Goal: Transaction & Acquisition: Purchase product/service

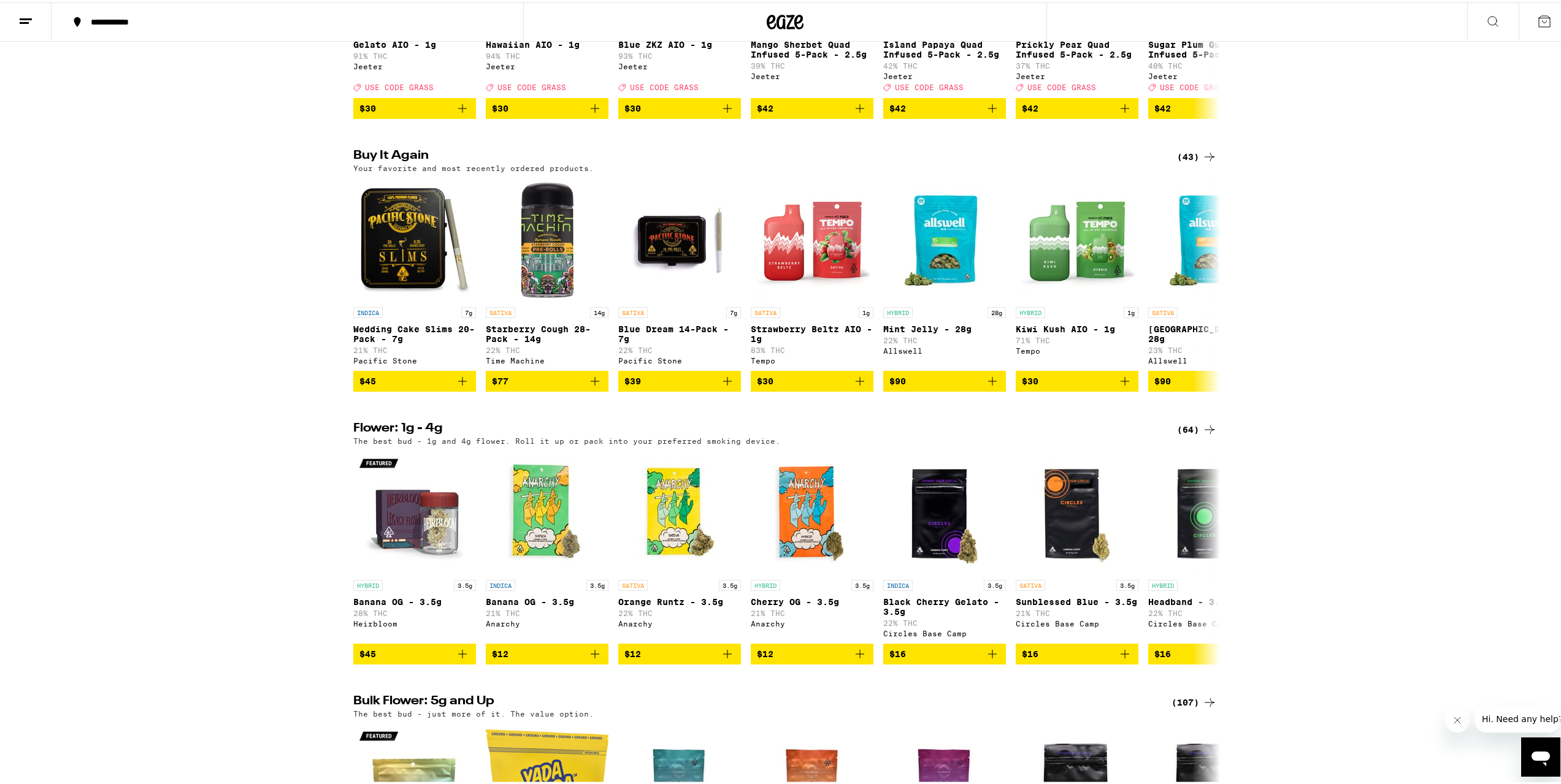
scroll to position [819, 0]
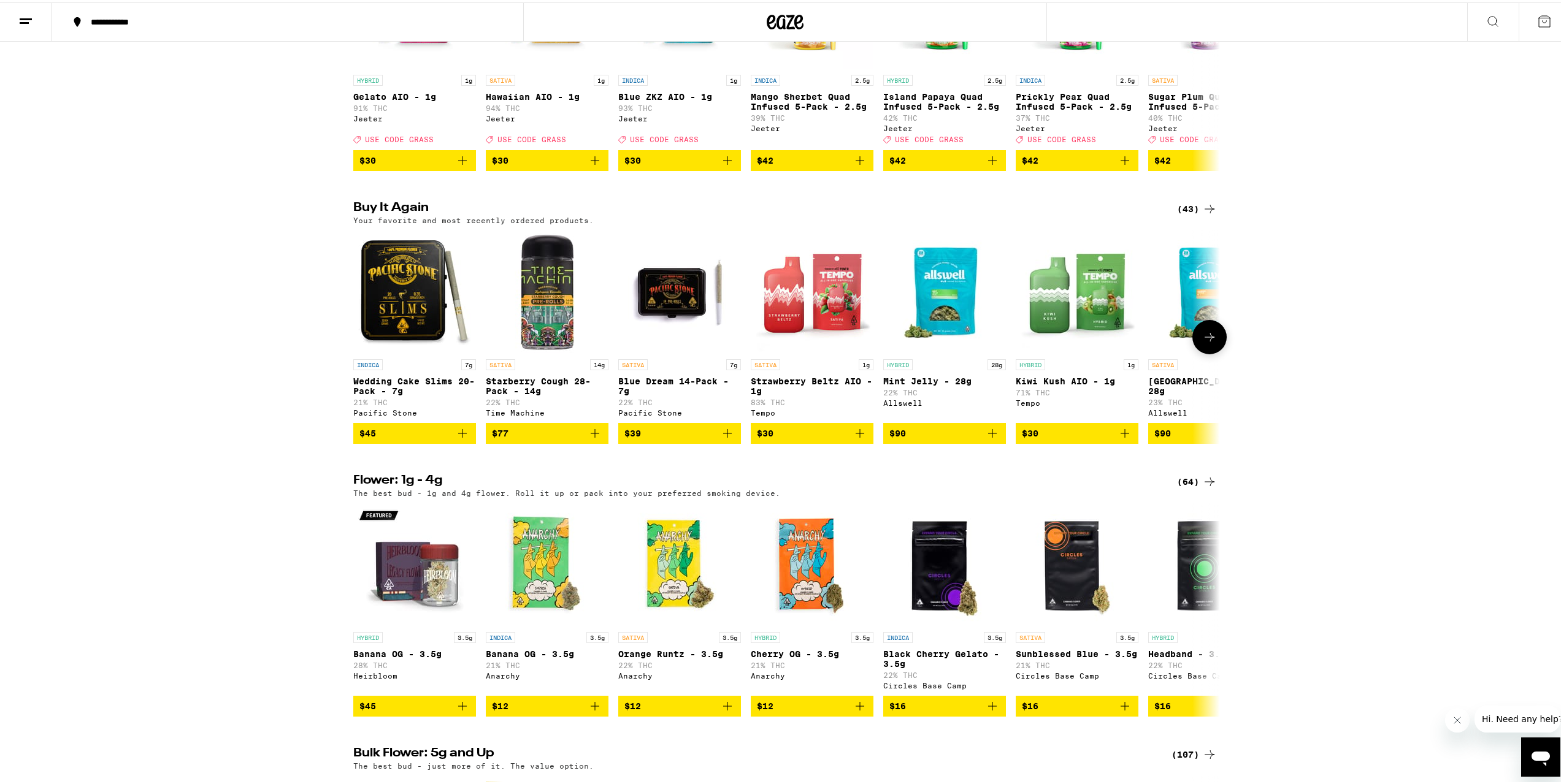
click at [998, 441] on button "$90" at bounding box center [945, 431] width 123 height 21
click at [1208, 342] on icon at bounding box center [1209, 335] width 15 height 15
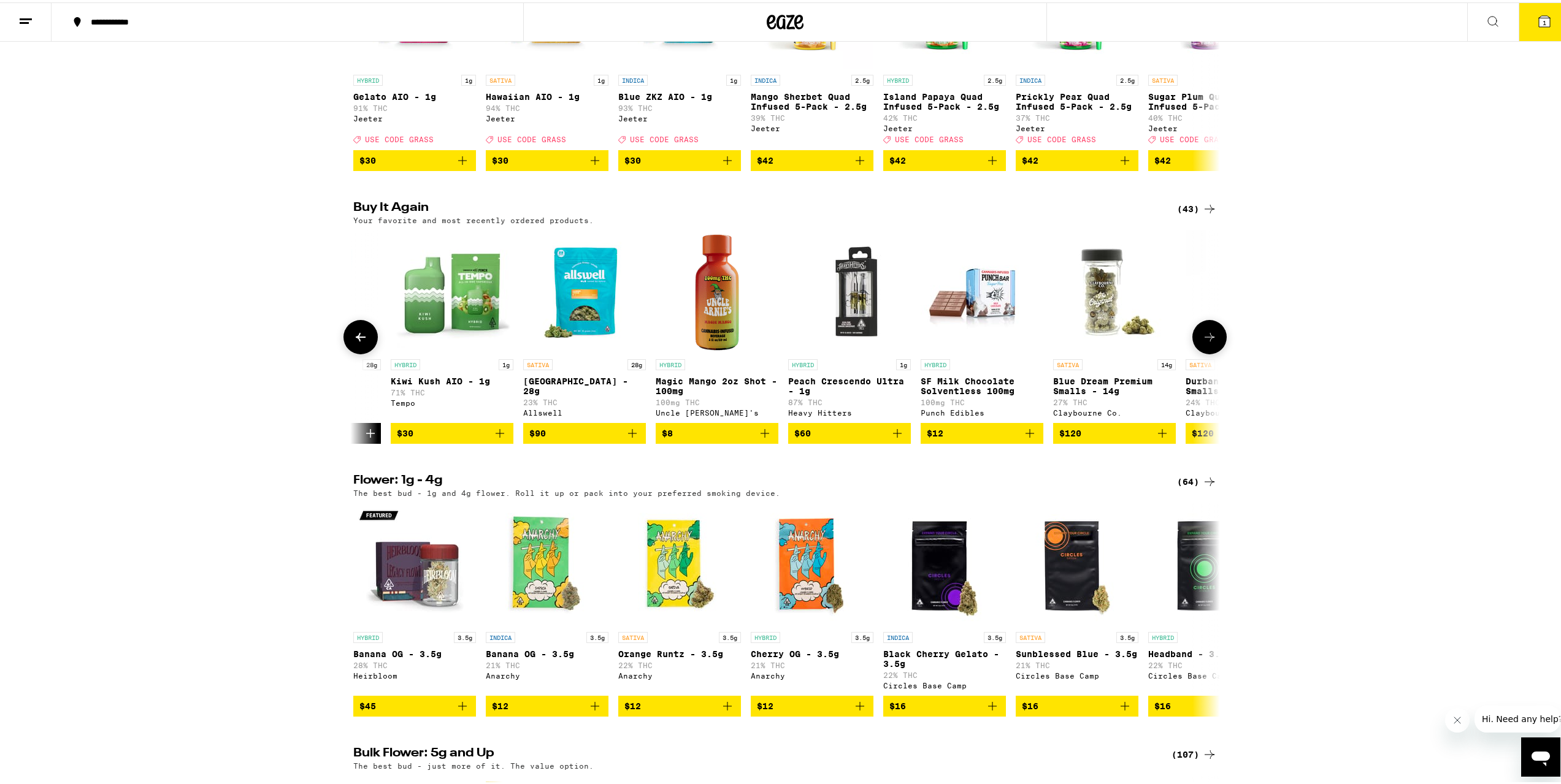
scroll to position [0, 730]
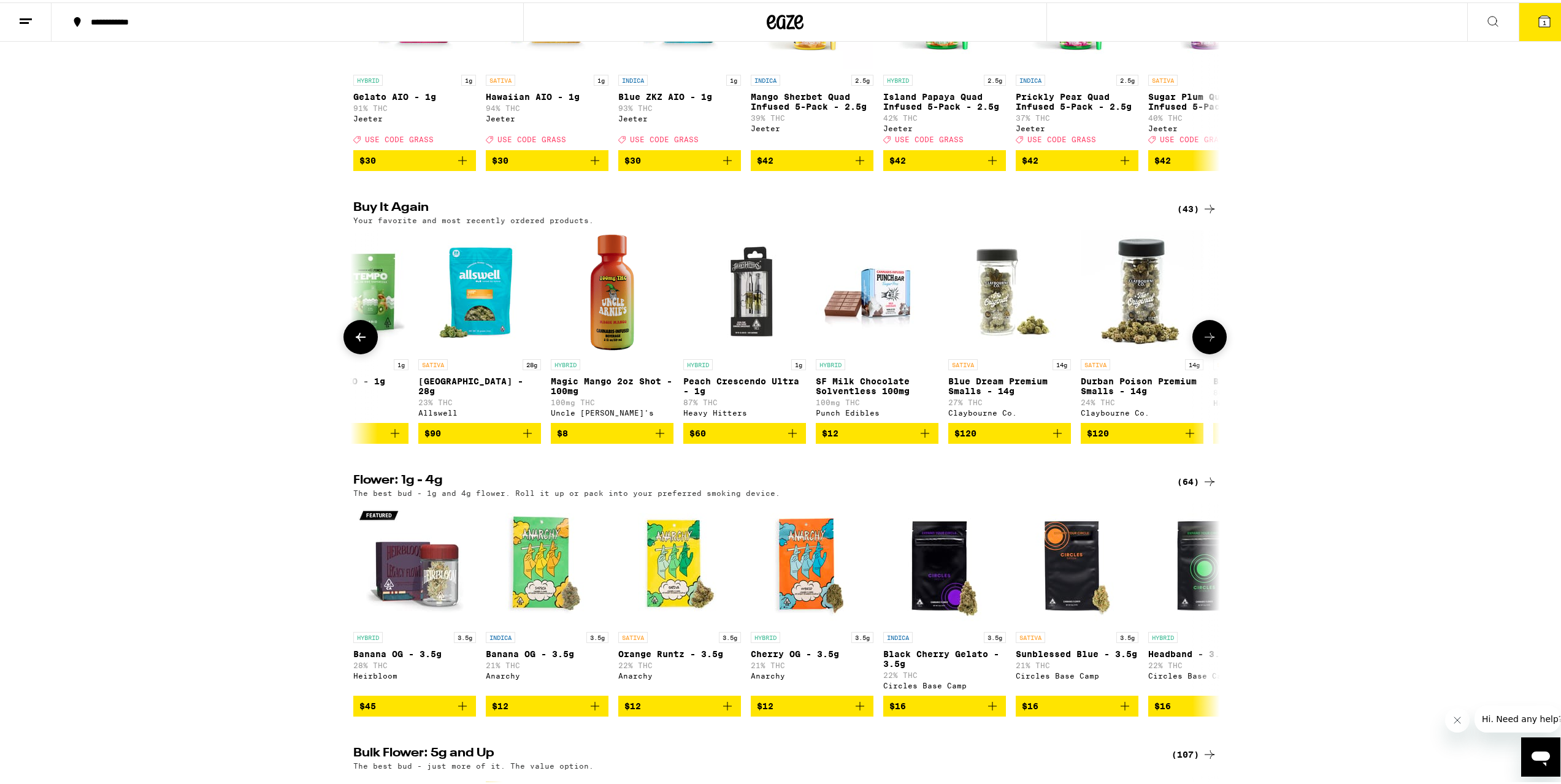
click at [1207, 339] on icon at bounding box center [1209, 335] width 10 height 9
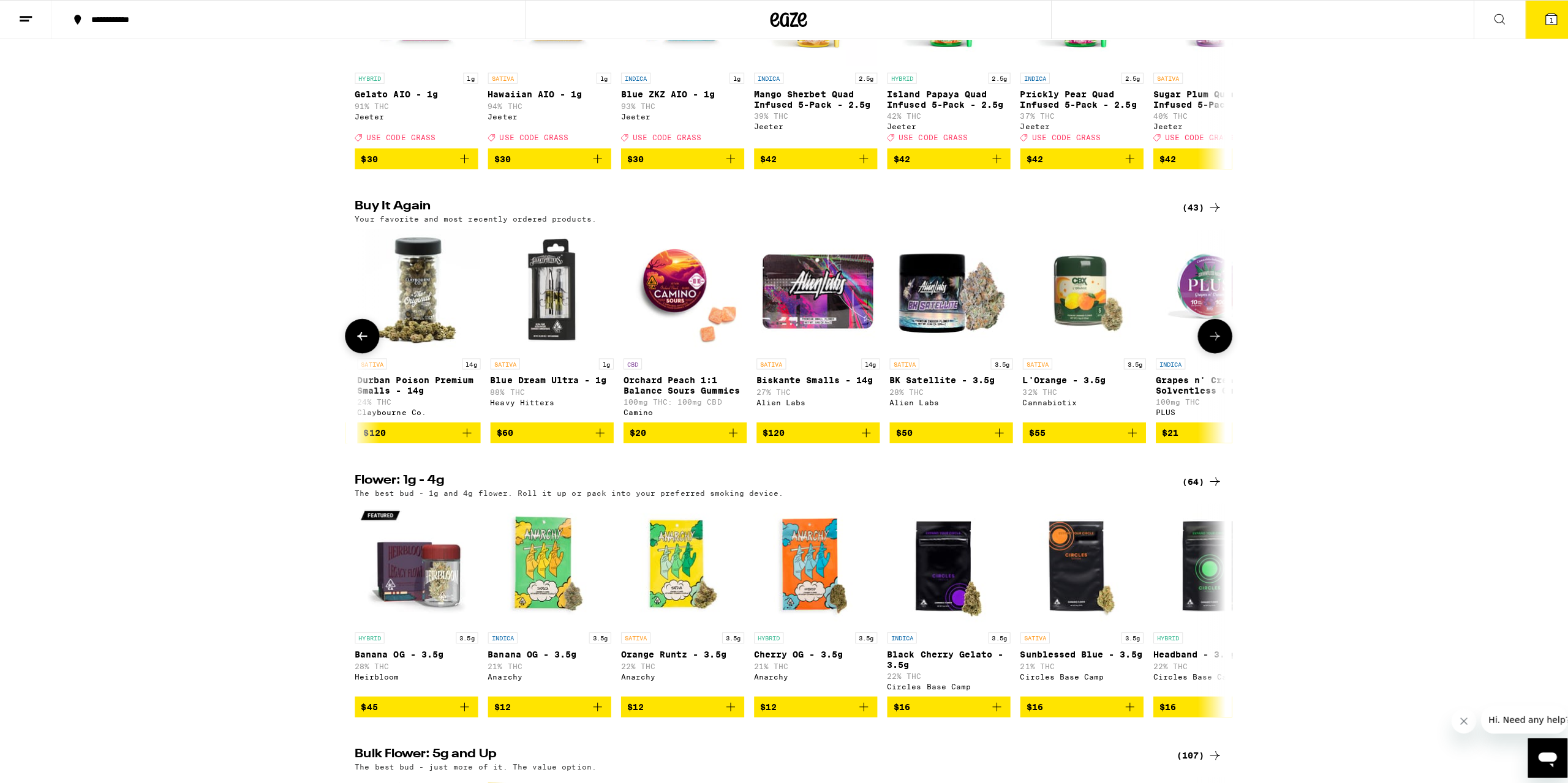
scroll to position [0, 1458]
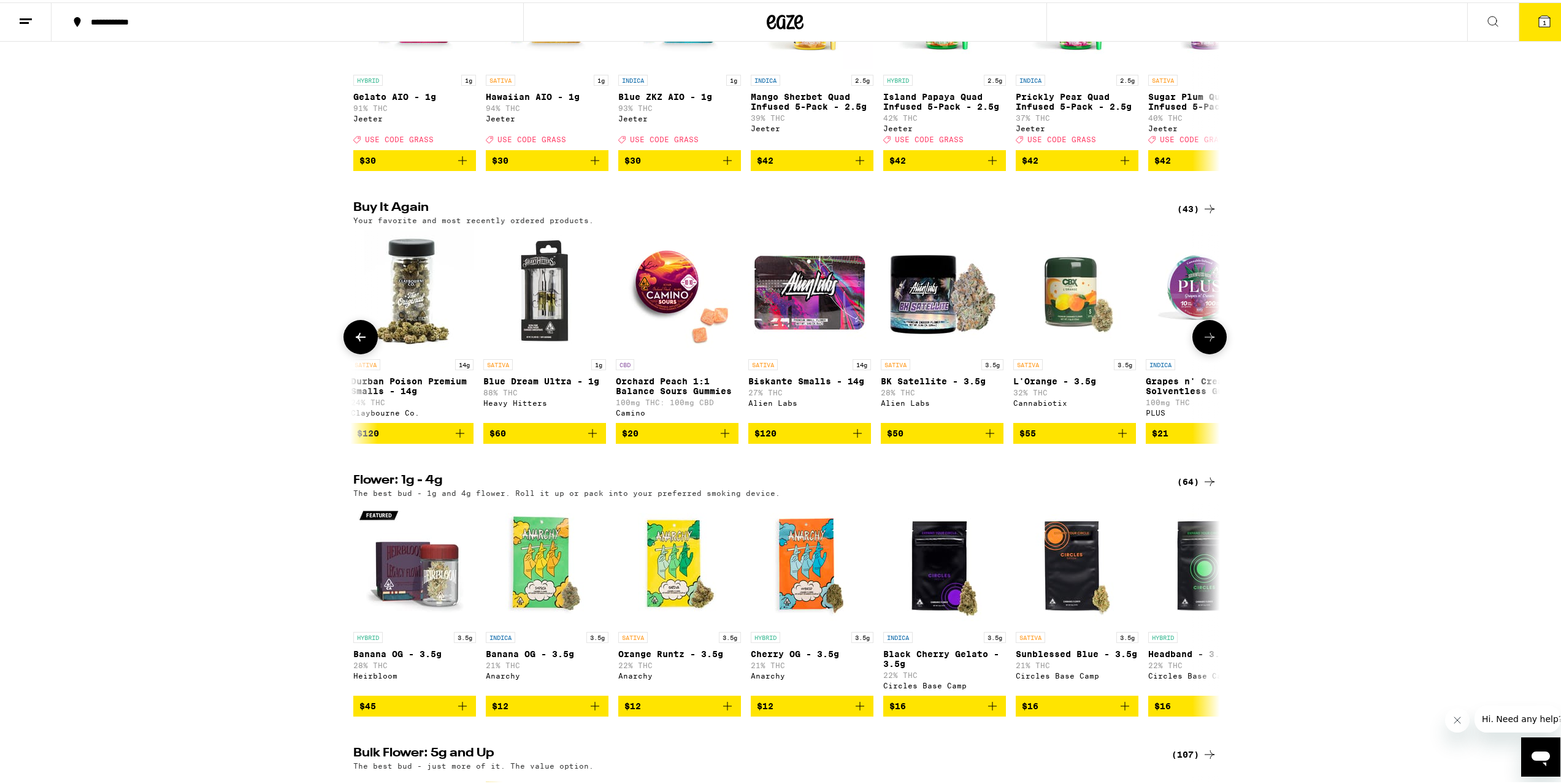
click at [1118, 435] on icon "Add to bag" at bounding box center [1123, 432] width 9 height 9
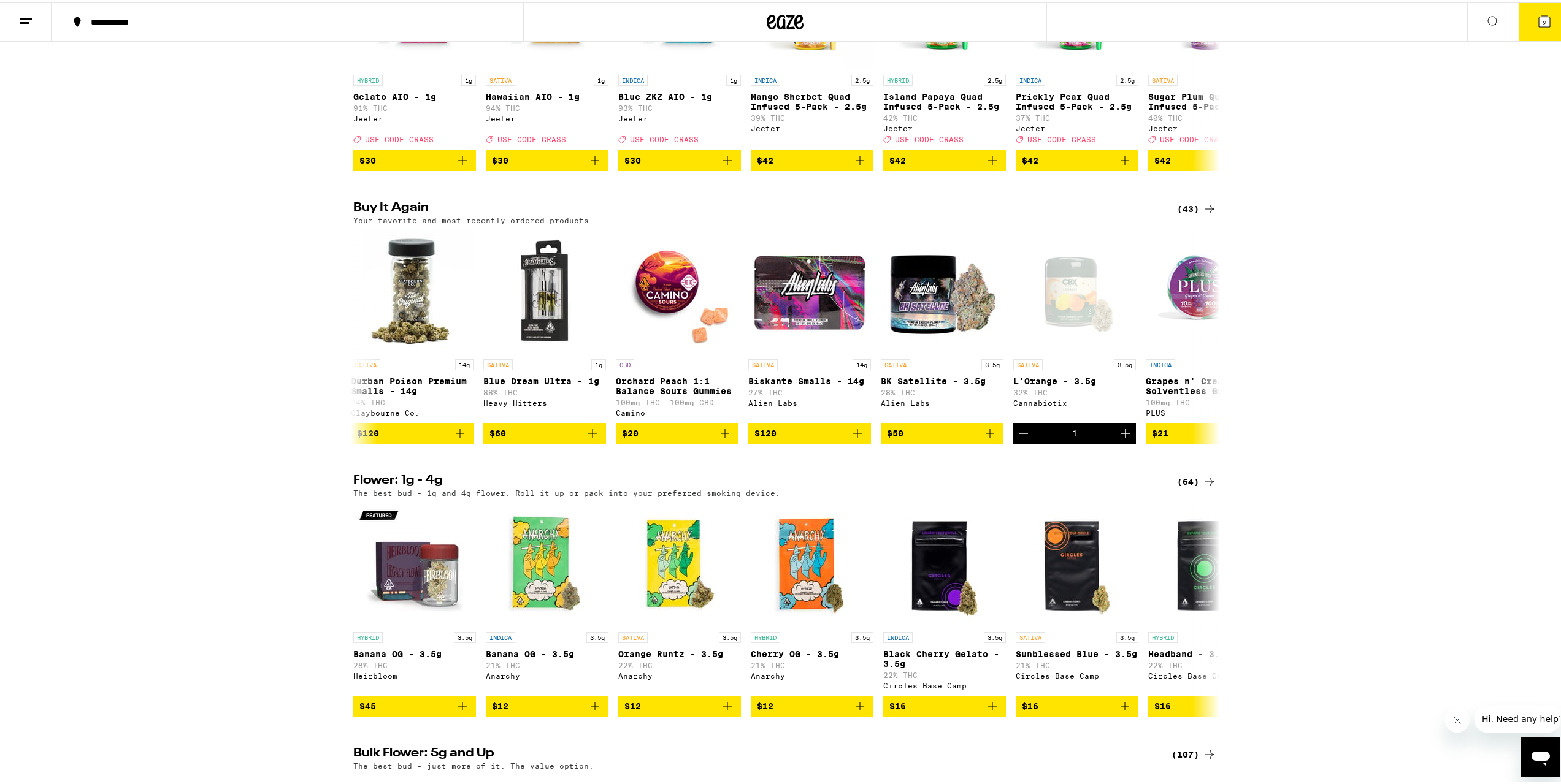
click at [1543, 18] on span "2" at bounding box center [1544, 20] width 4 height 7
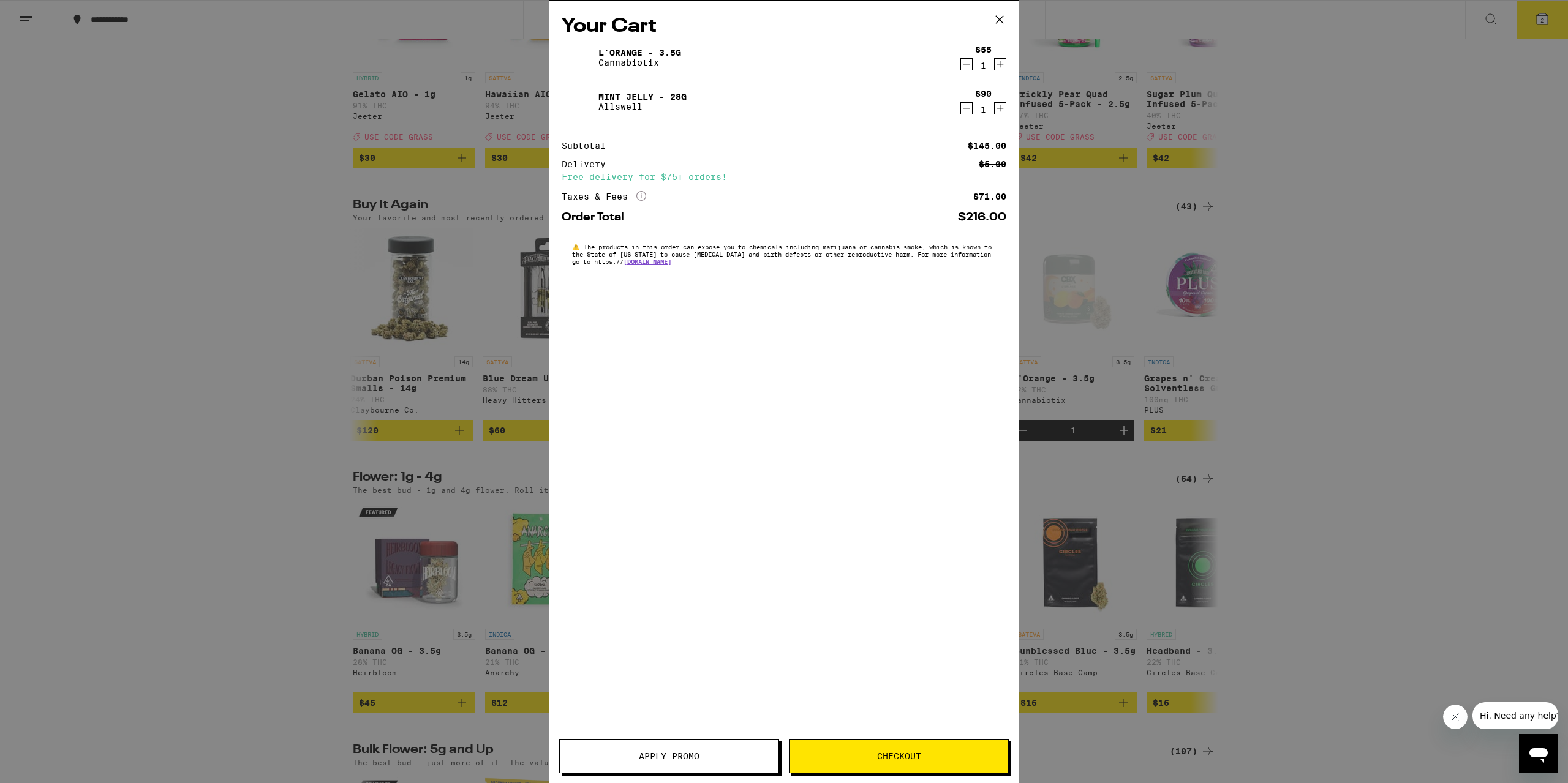
click at [869, 749] on button "Checkout" at bounding box center [899, 756] width 220 height 34
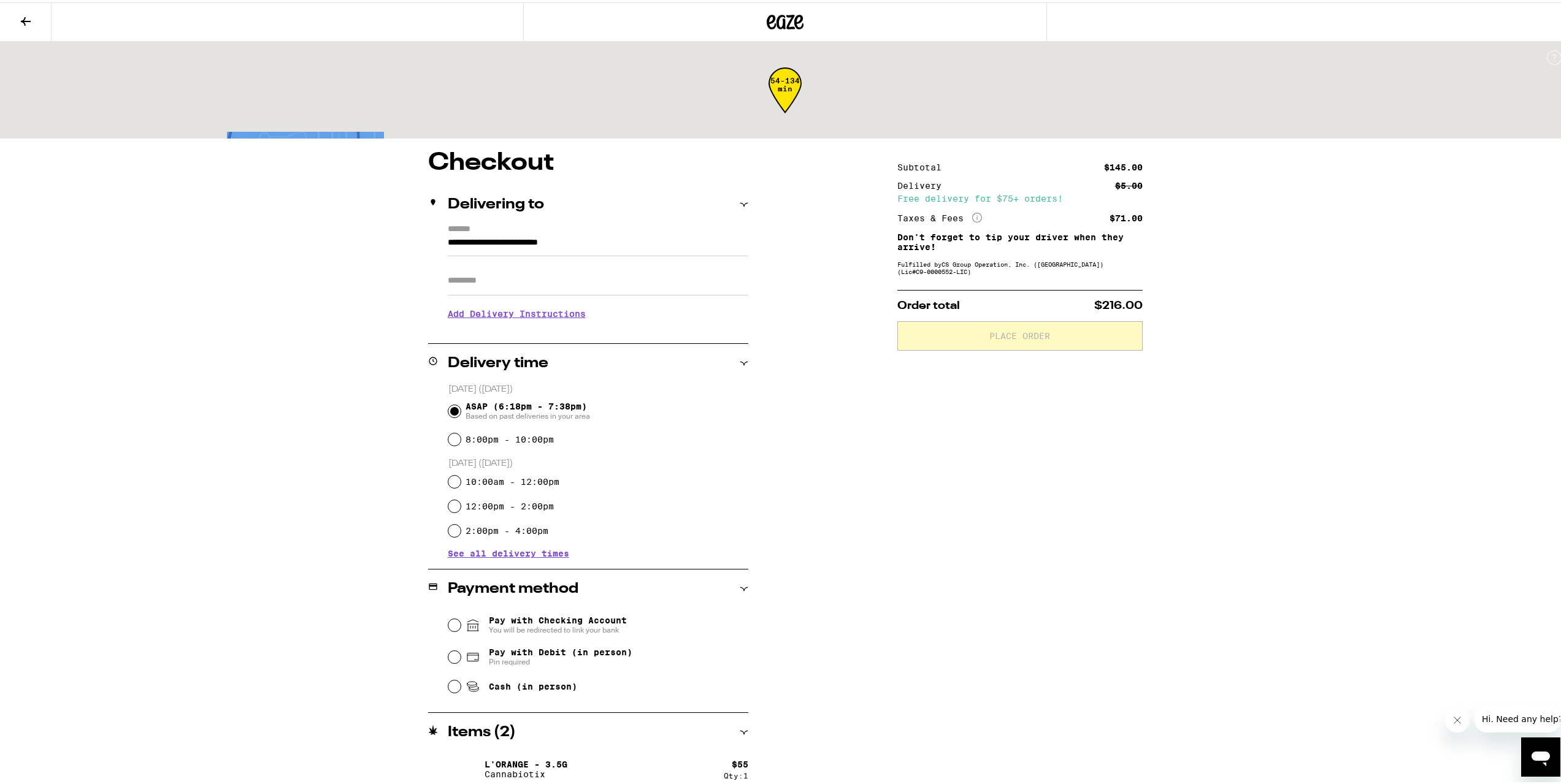
click at [514, 276] on input "Apt/Suite" at bounding box center [598, 279] width 301 height 30
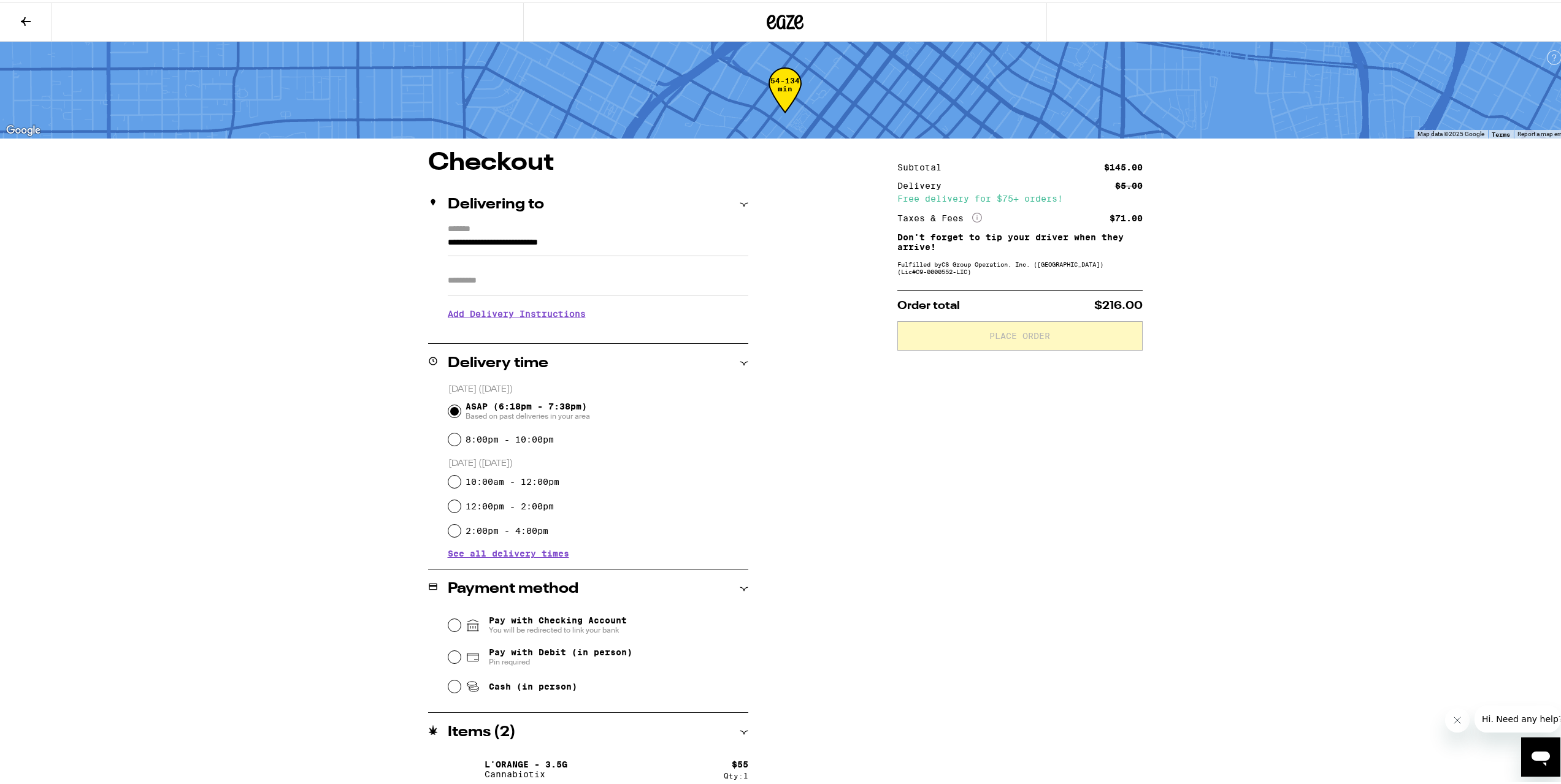
type input "****"
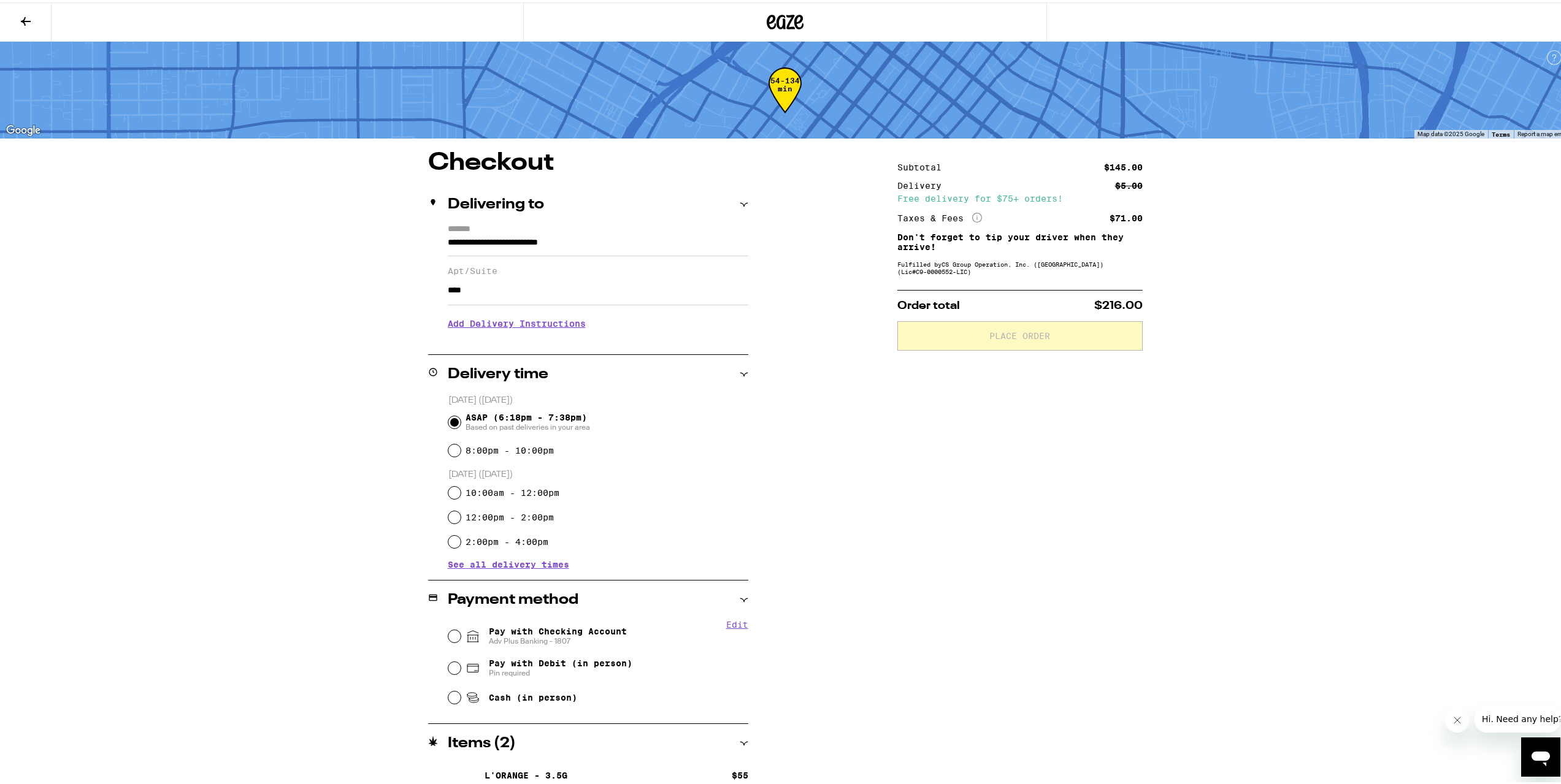
click at [511, 319] on h3 "Add Delivery Instructions" at bounding box center [598, 321] width 301 height 28
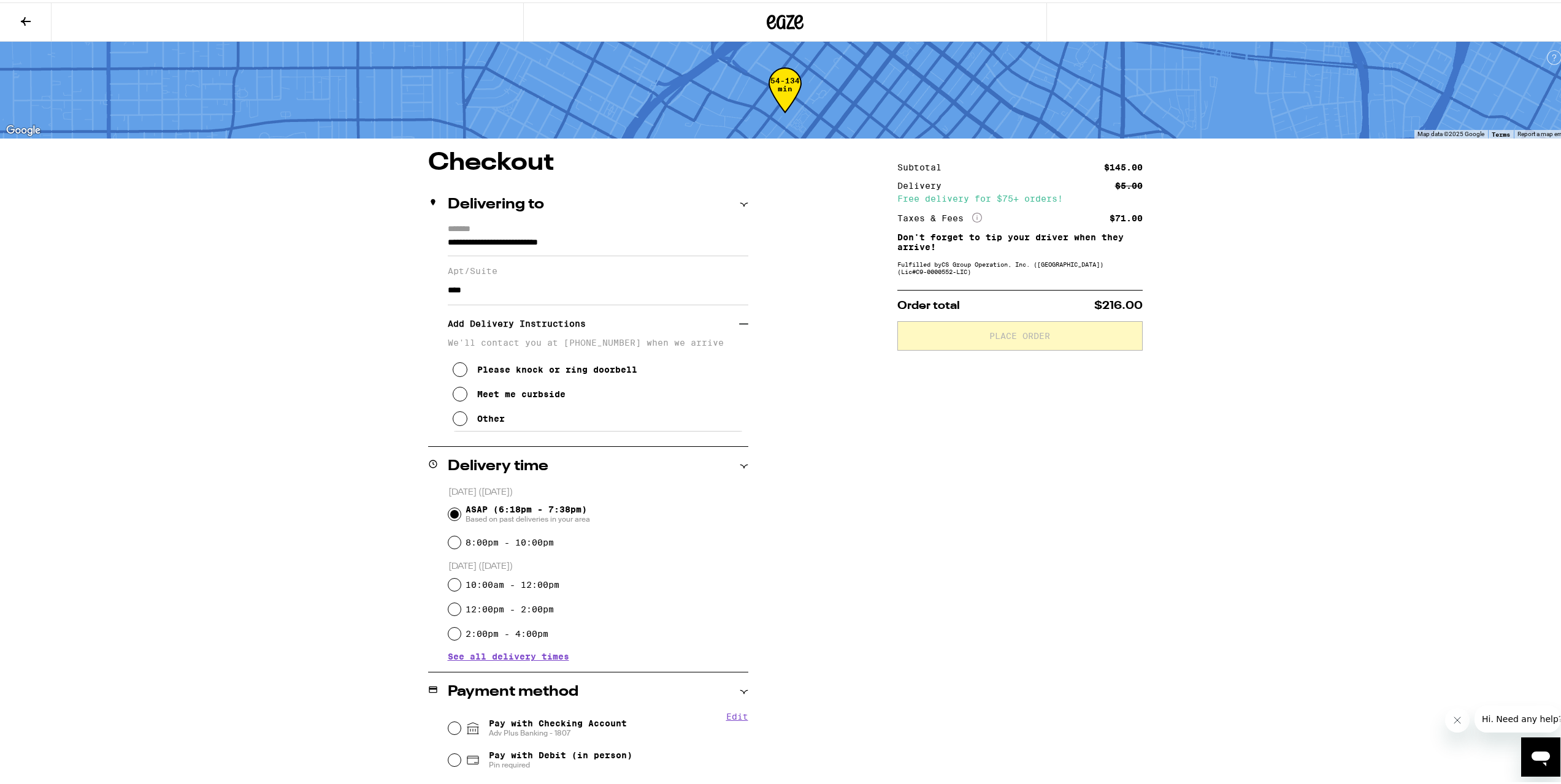
drag, startPoint x: 503, startPoint y: 420, endPoint x: 497, endPoint y: 441, distance: 21.8
click at [499, 421] on div "Please knock or ring doorbell Meet me curbside Other" at bounding box center [598, 386] width 301 height 83
click at [477, 421] on div "Other" at bounding box center [491, 416] width 27 height 10
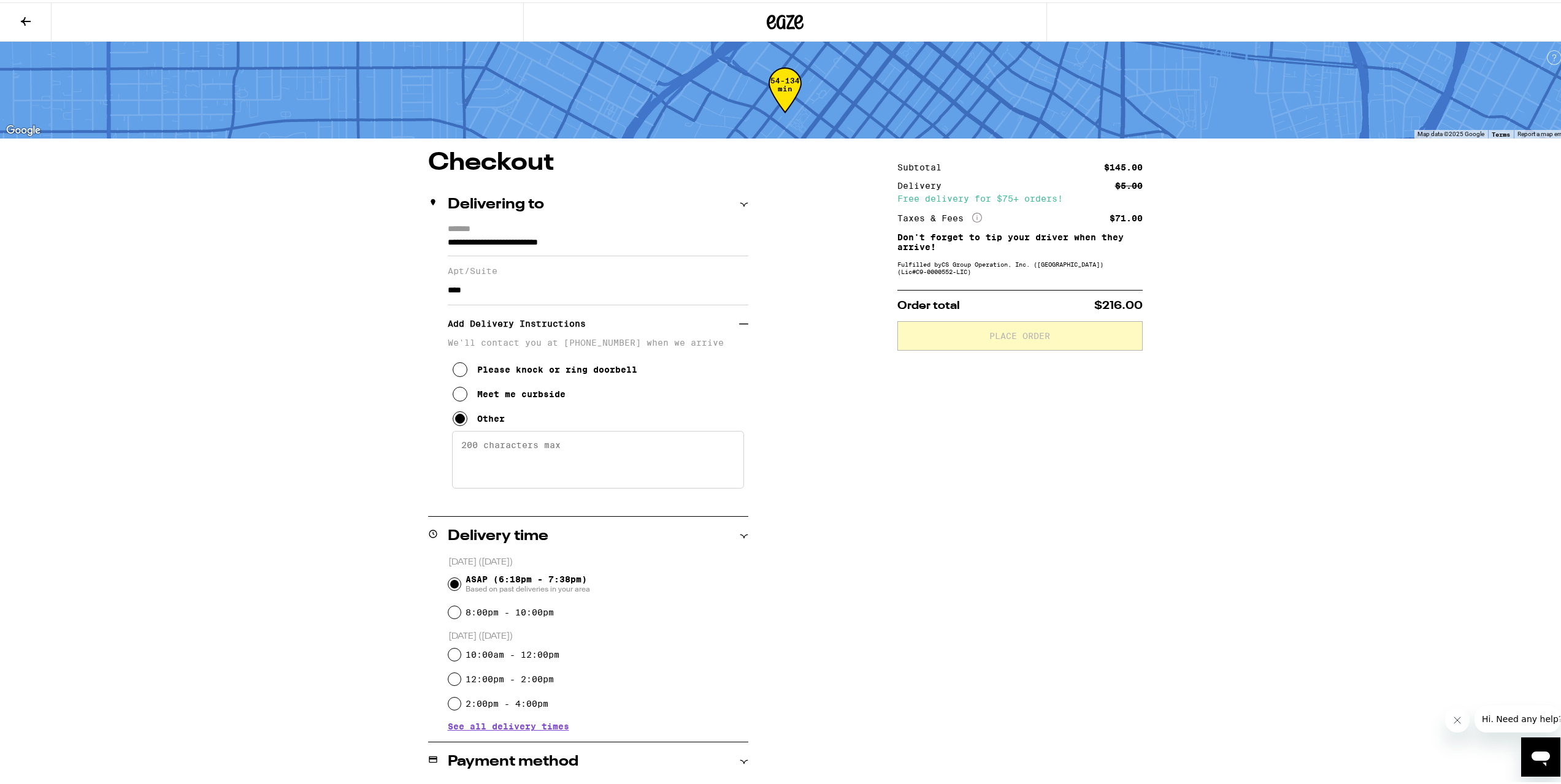
drag, startPoint x: 515, startPoint y: 460, endPoint x: 571, endPoint y: 451, distance: 56.7
click at [515, 460] on textarea "Enter any other delivery instructions you want driver to know" at bounding box center [598, 457] width 292 height 58
type textarea "Front desk will let you up. Floor 30. Text [PHONE_NUMBER] if any issues. Extra …"
drag, startPoint x: 890, startPoint y: 465, endPoint x: 1121, endPoint y: 375, distance: 247.9
click at [894, 464] on div "**********" at bounding box center [785, 580] width 883 height 863
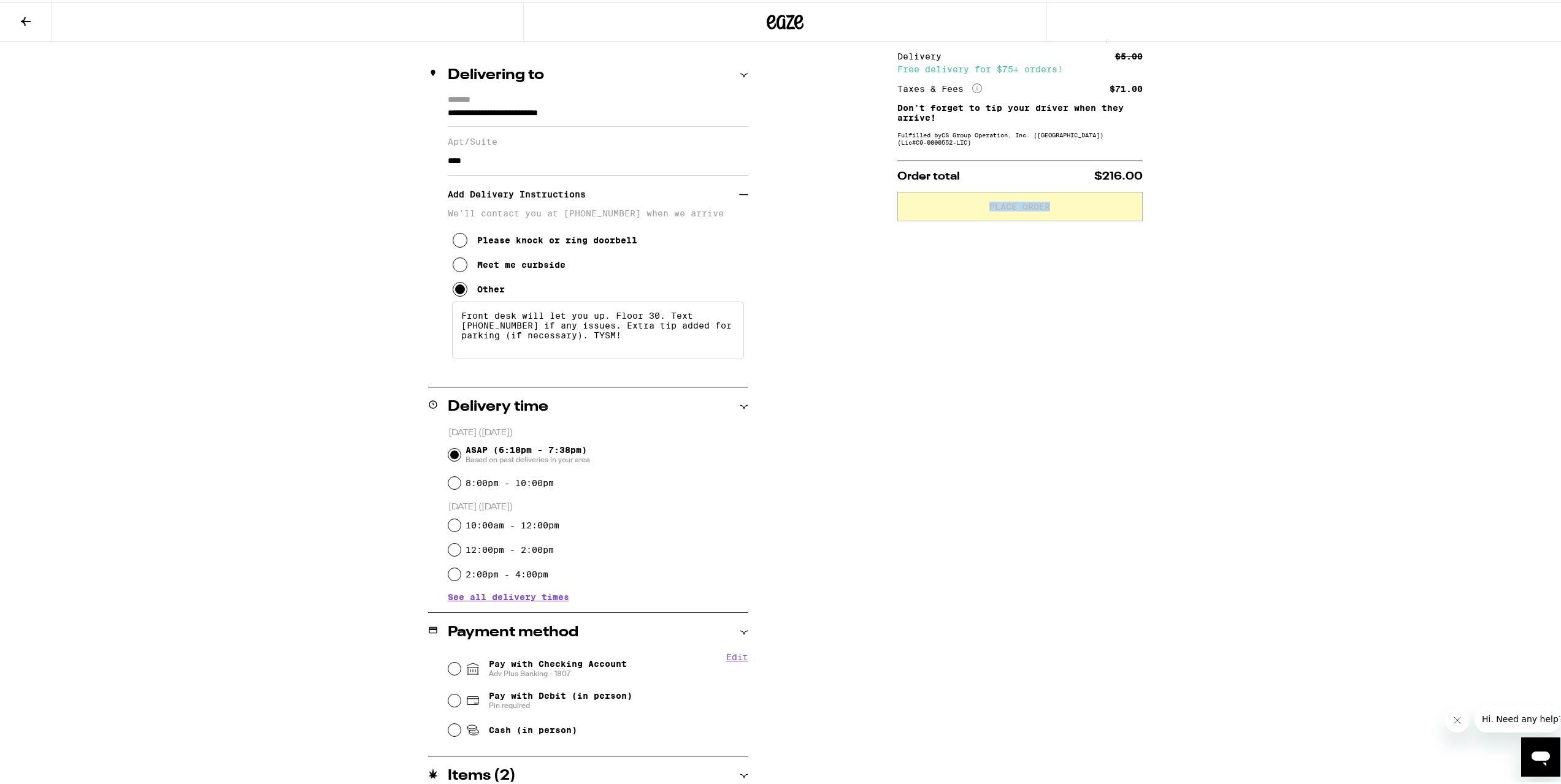
scroll to position [228, 0]
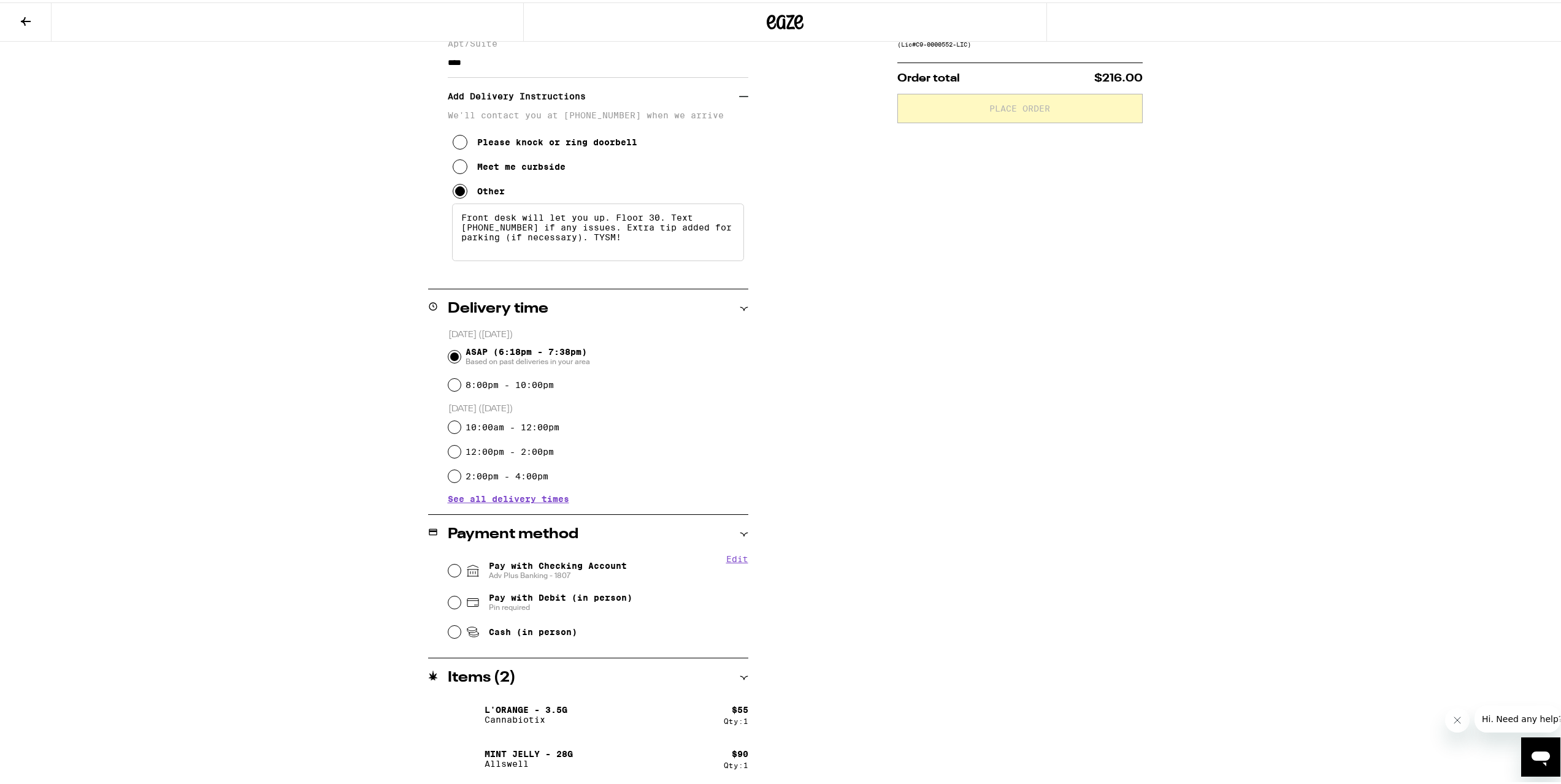
click at [539, 575] on span "Adv Plus Banking - 1807" at bounding box center [557, 573] width 138 height 10
click at [460, 574] on input "Pay with Checking Account Adv Plus Banking - 1807" at bounding box center [455, 568] width 13 height 13
radio input "true"
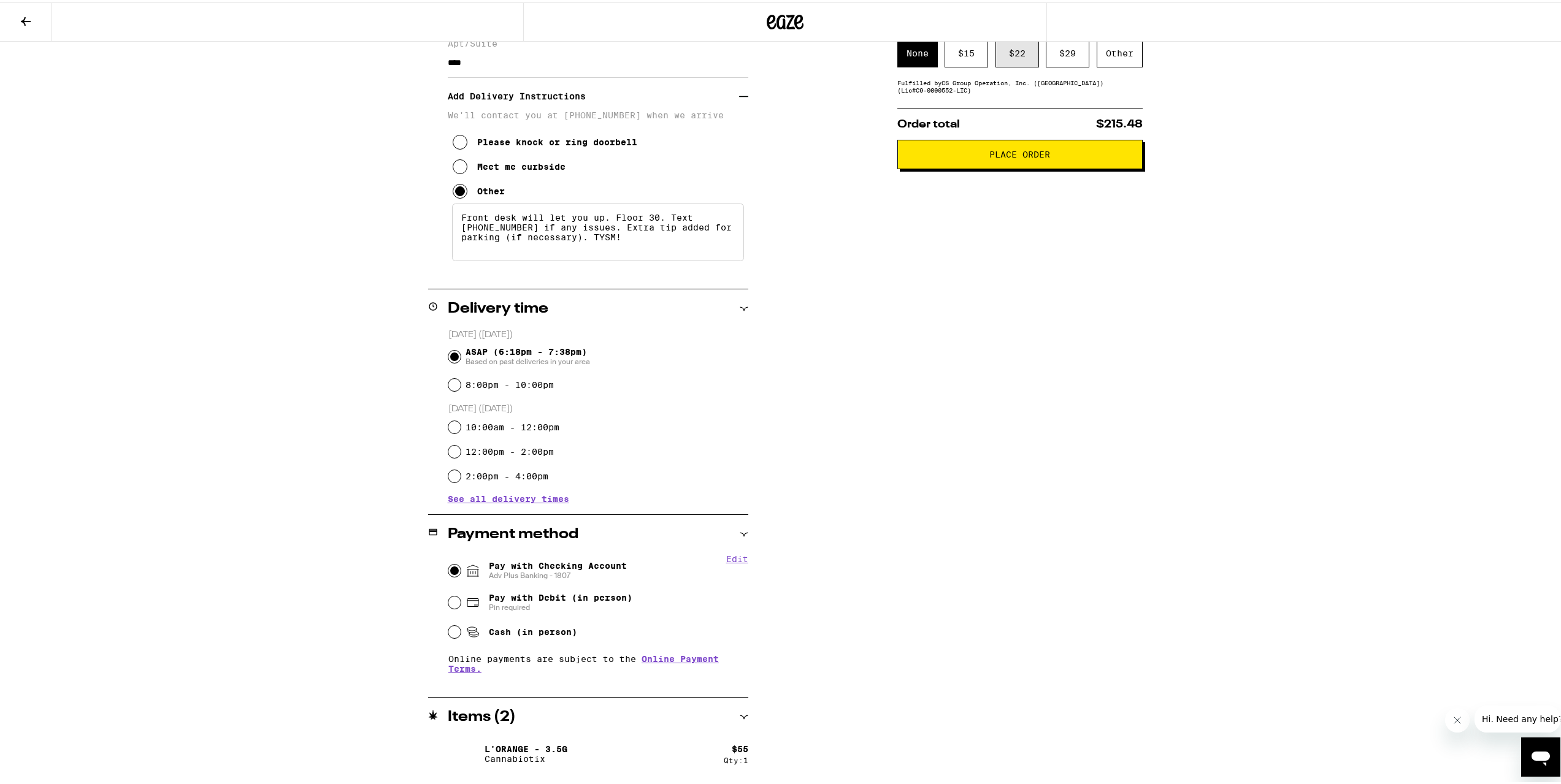
click at [1011, 55] on div "$ 22" at bounding box center [1017, 51] width 44 height 28
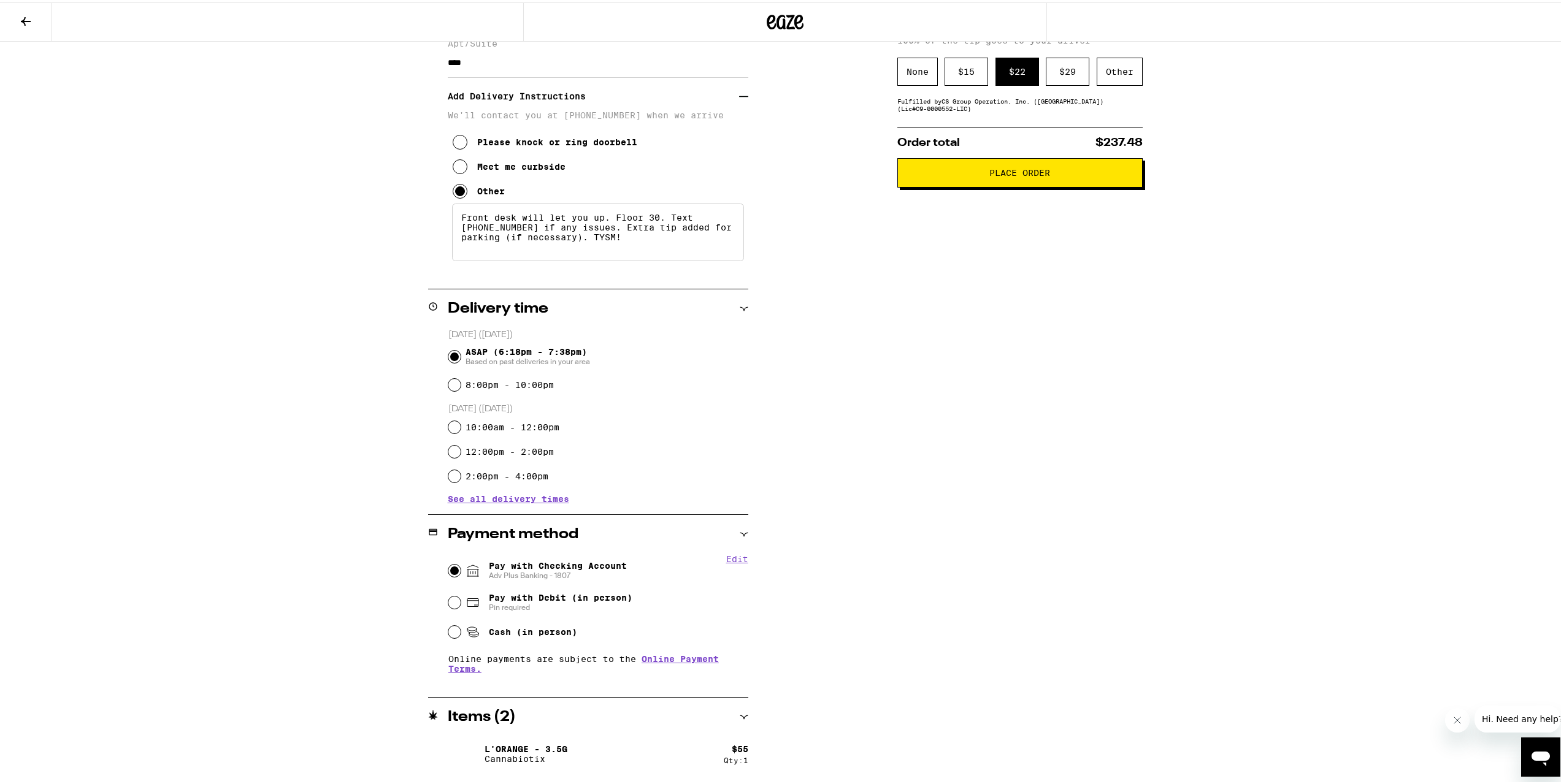
click at [1018, 182] on button "Place Order" at bounding box center [1020, 171] width 245 height 30
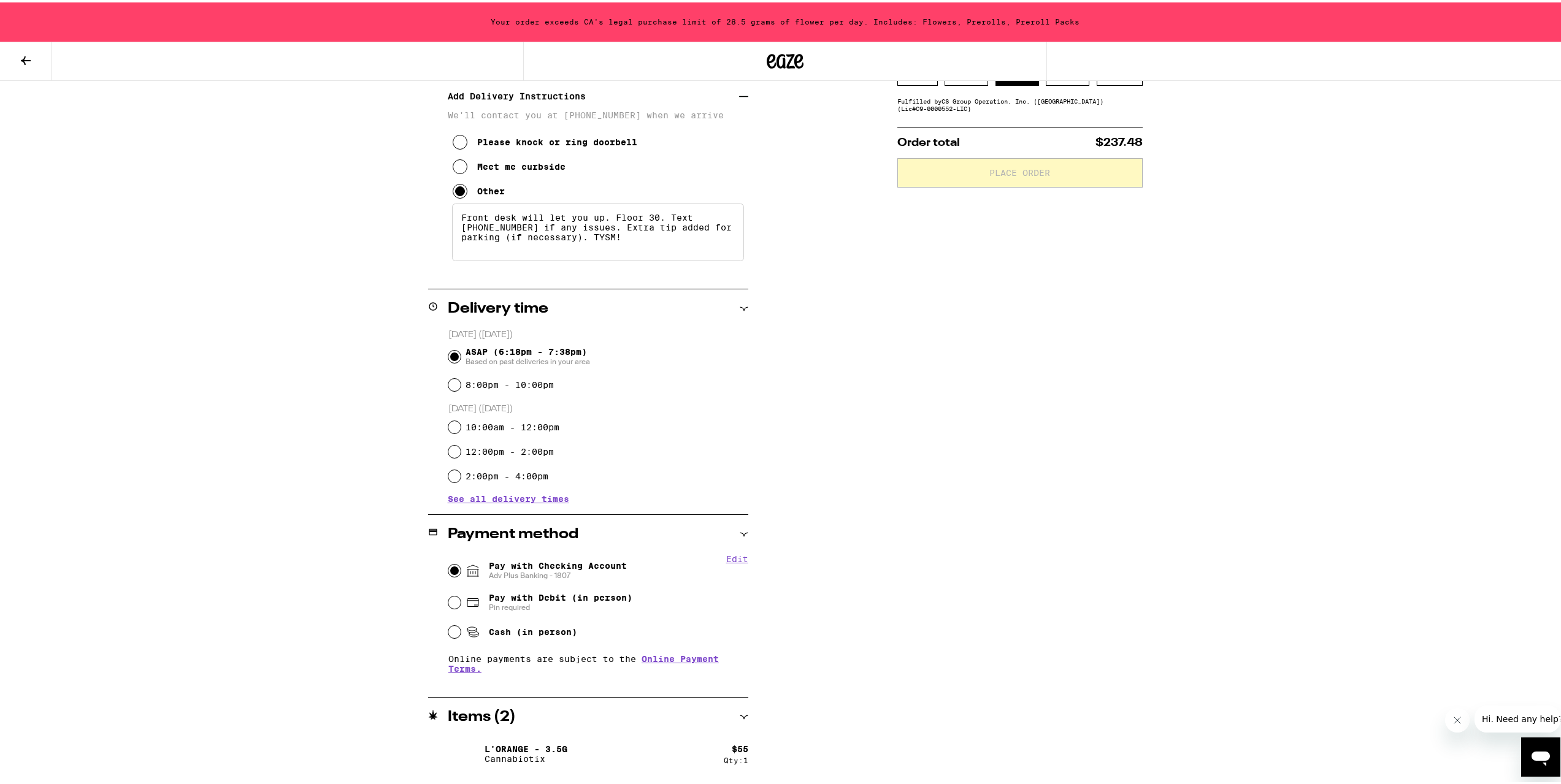
click at [18, 67] on button at bounding box center [26, 59] width 52 height 38
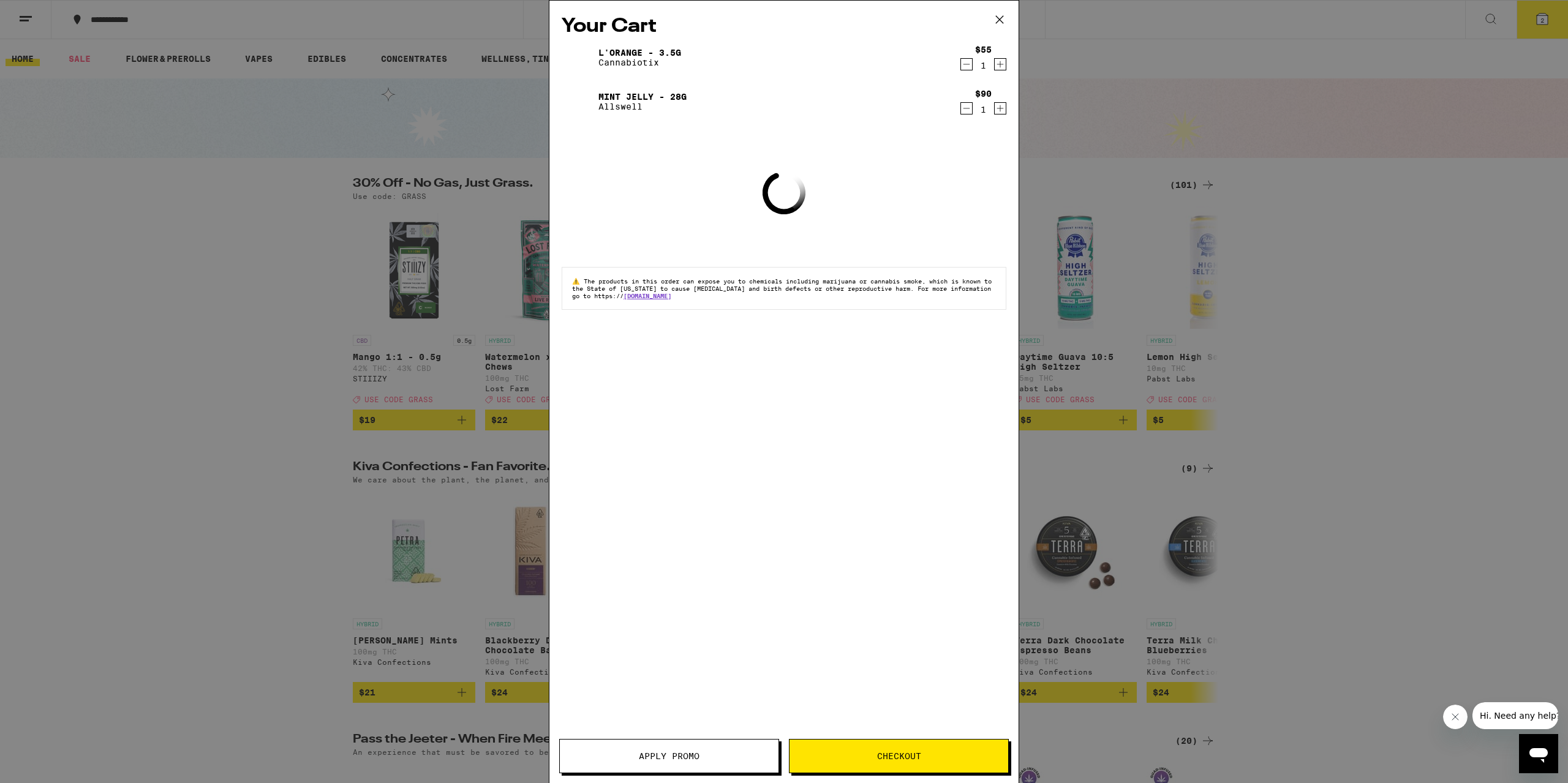
click at [966, 64] on icon "Decrement" at bounding box center [966, 64] width 11 height 15
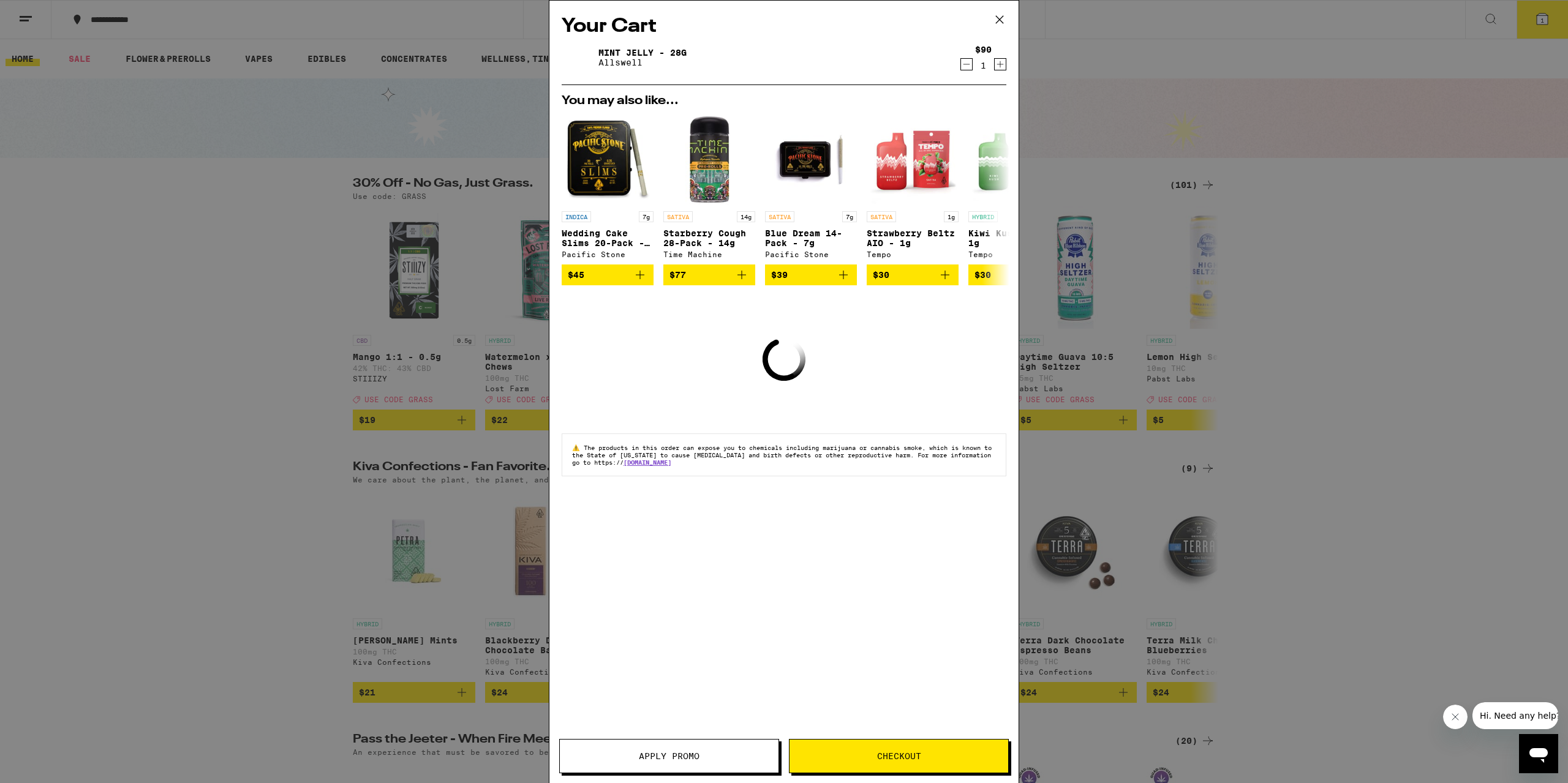
click at [894, 752] on span "Checkout" at bounding box center [899, 756] width 44 height 9
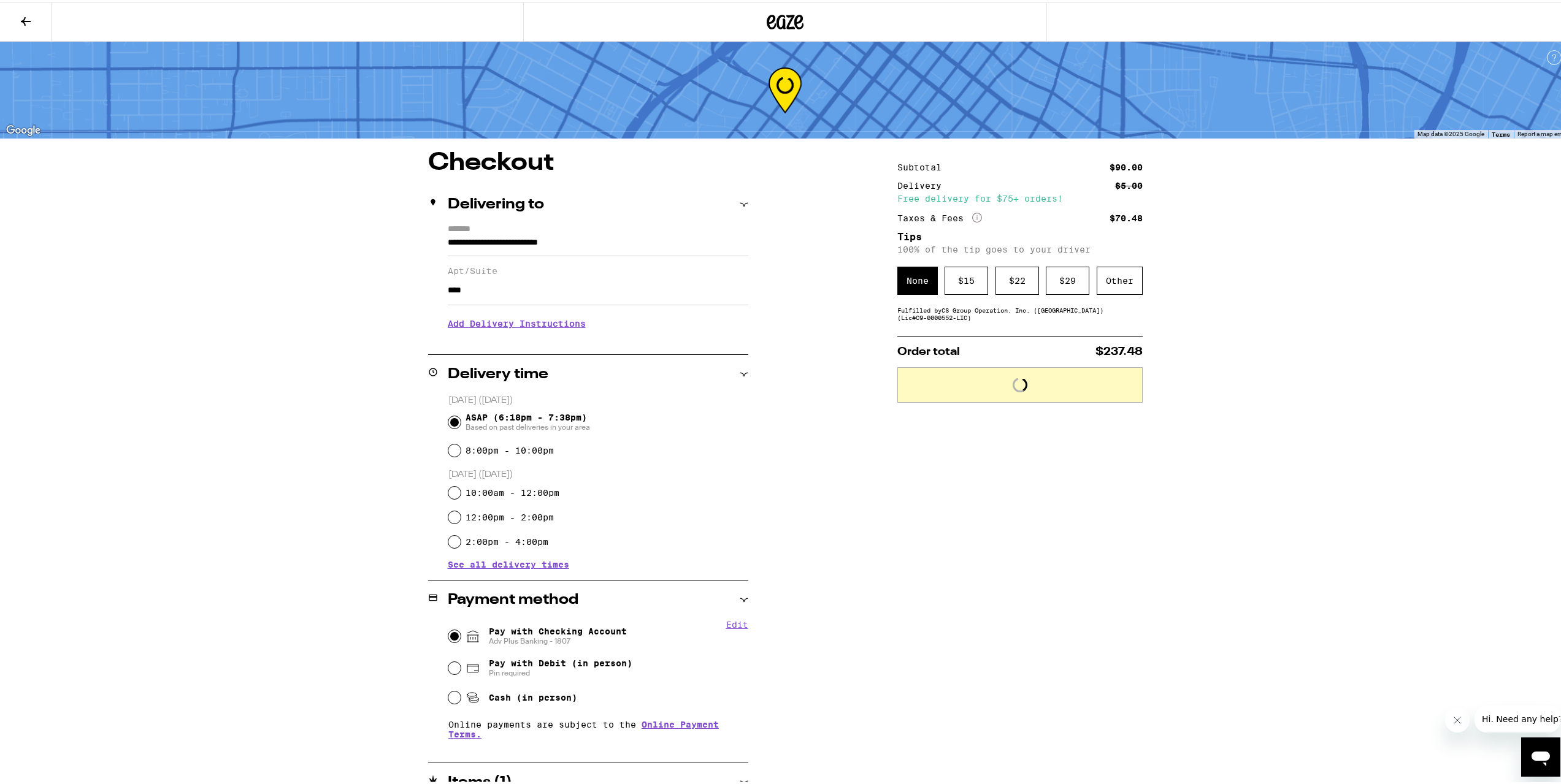
click at [557, 298] on input "****" at bounding box center [598, 288] width 301 height 30
click at [503, 328] on h3 "Add Delivery Instructions" at bounding box center [598, 321] width 301 height 28
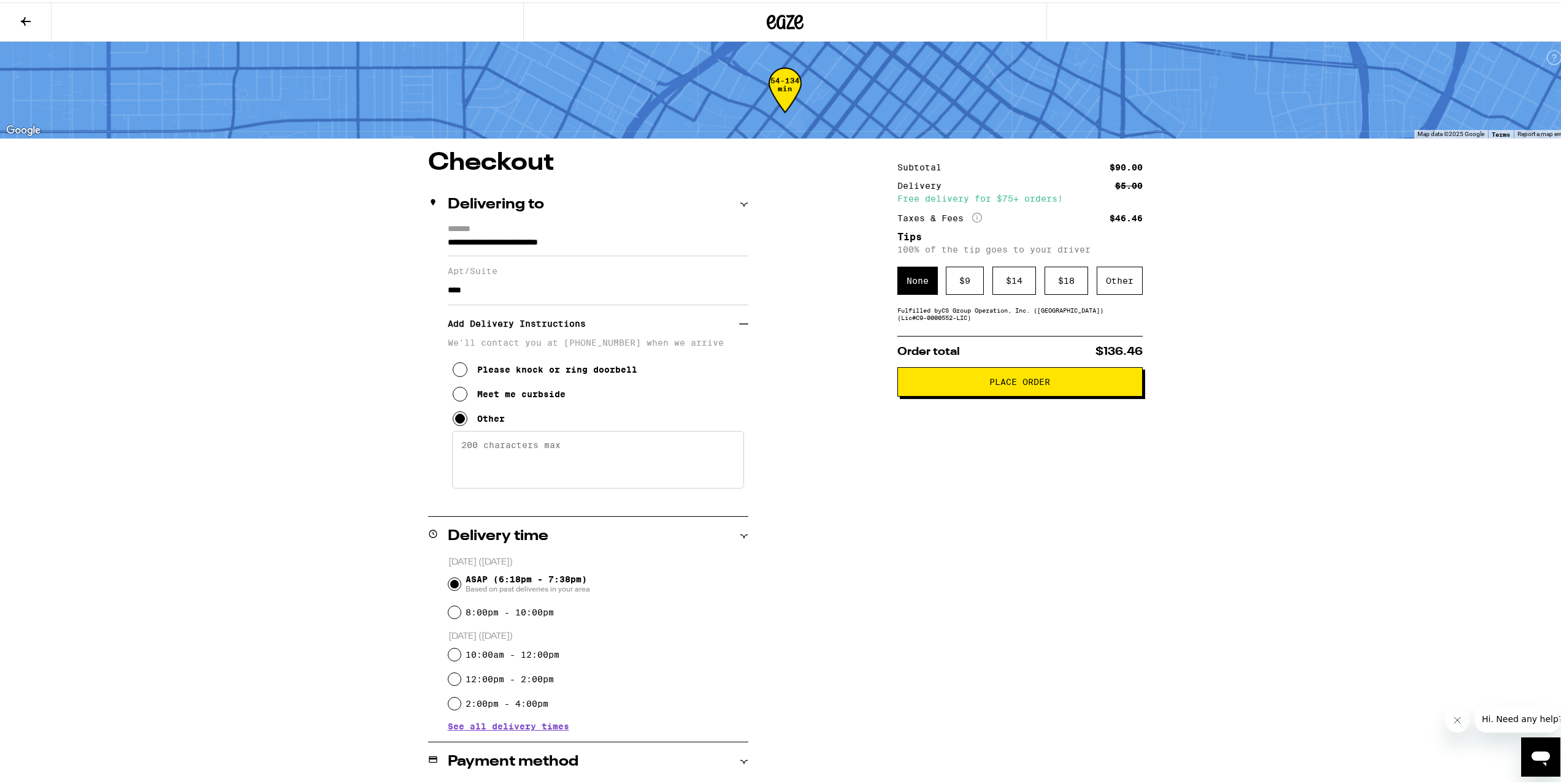
click at [570, 479] on textarea "Enter any other delivery instructions you want driver to know" at bounding box center [598, 457] width 292 height 58
paste textarea "Front desk will let you up. Floor 30. Text [PHONE_NUMBER] if any issues. Extra …"
type textarea "Front desk will let you up. Floor 30. Text [PHONE_NUMBER] if any issues. Extra …"
click at [1075, 281] on div "$ 18" at bounding box center [1066, 279] width 44 height 28
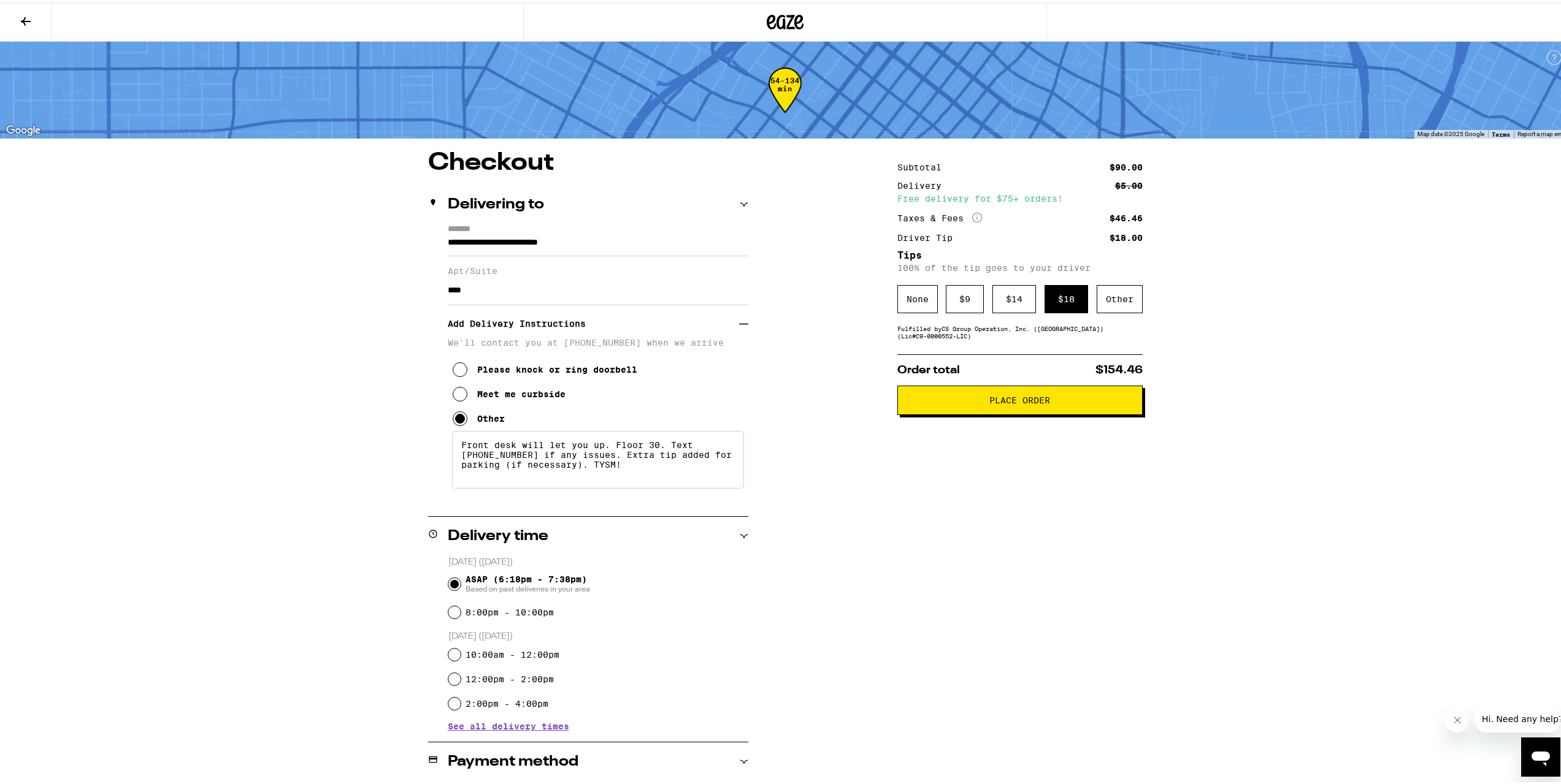
click at [1072, 402] on span "Place Order" at bounding box center [1020, 398] width 225 height 9
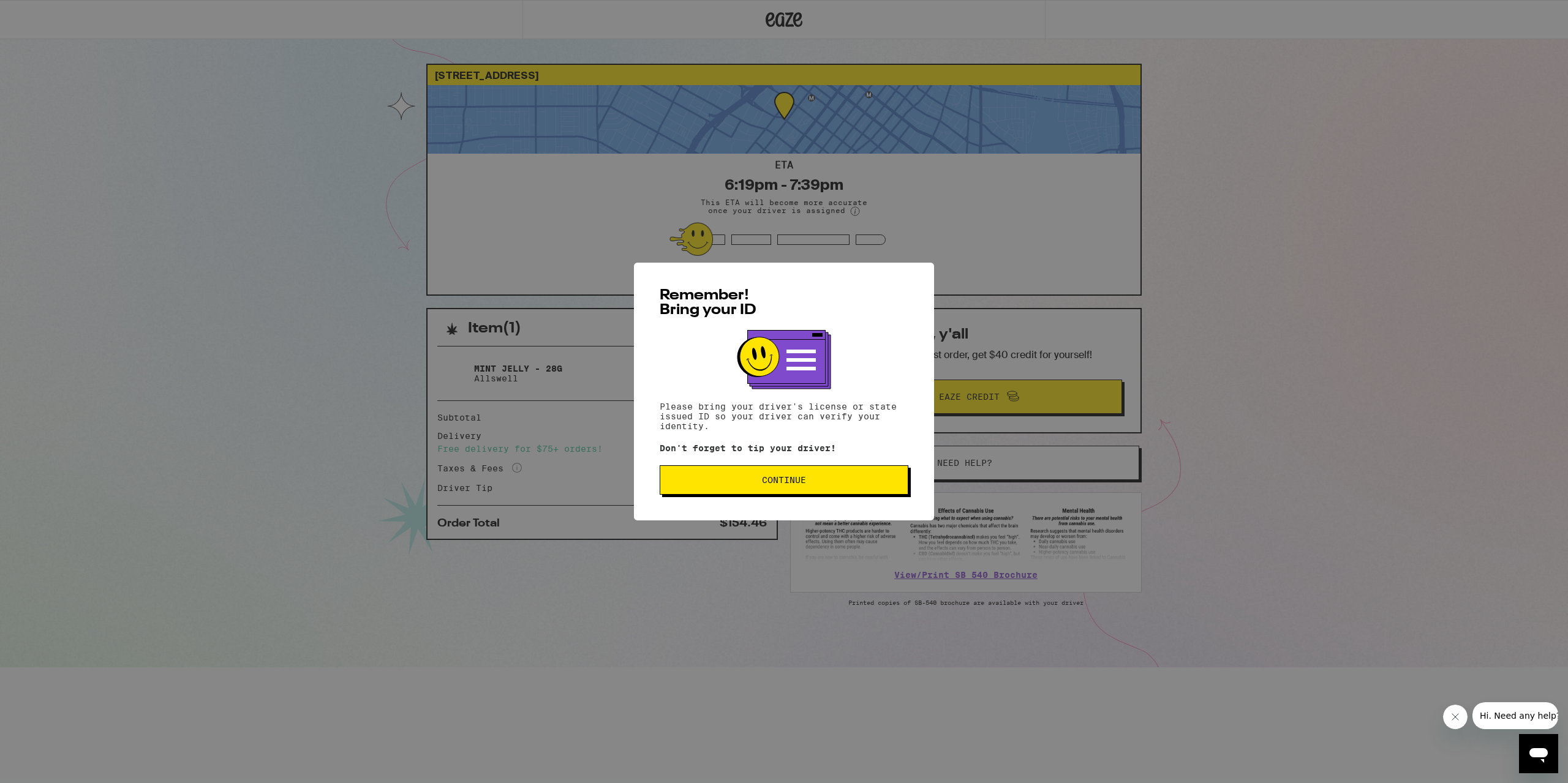
click at [802, 490] on button "Continue" at bounding box center [784, 480] width 249 height 30
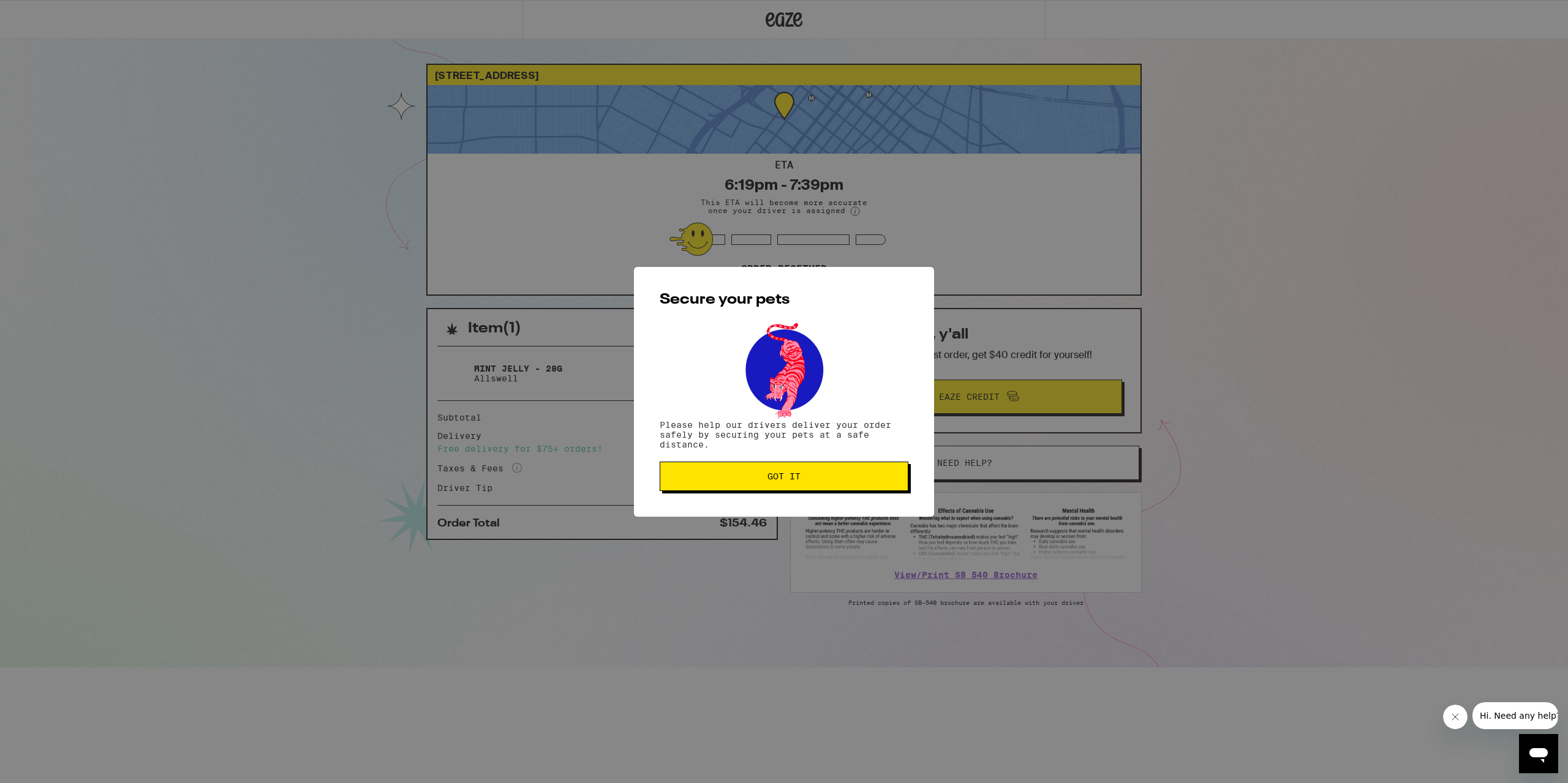
click at [720, 480] on span "Got it" at bounding box center [784, 477] width 228 height 9
